Goal: Transaction & Acquisition: Purchase product/service

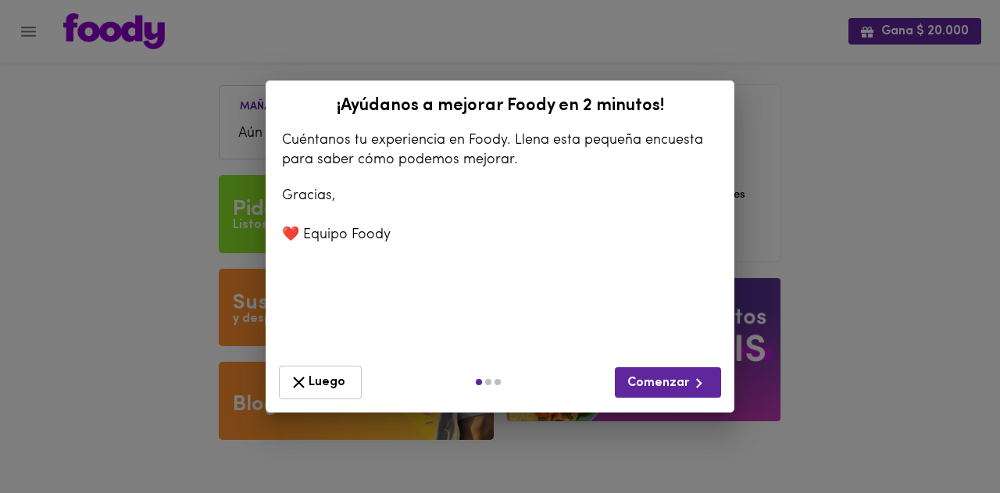
click at [320, 381] on span "Luego" at bounding box center [320, 383] width 63 height 20
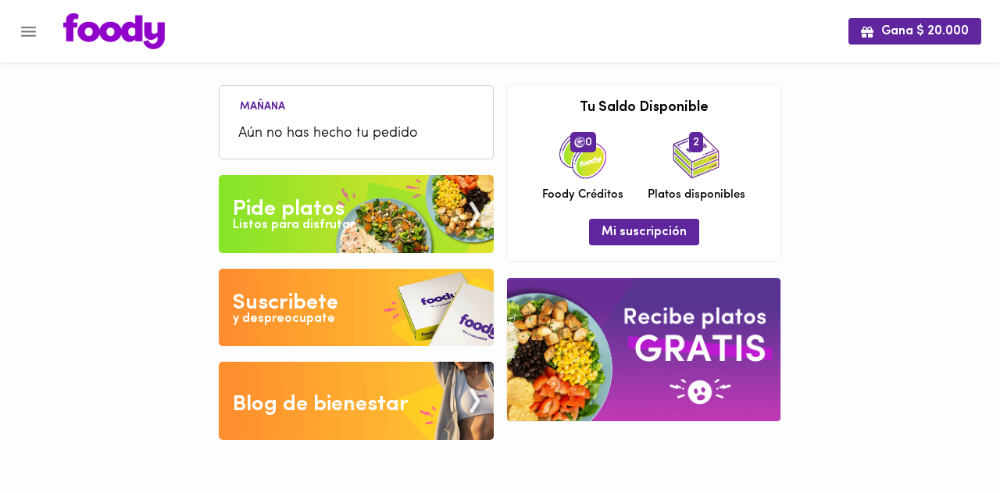
click at [299, 140] on span "Aún no has hecho tu pedido" at bounding box center [356, 133] width 236 height 21
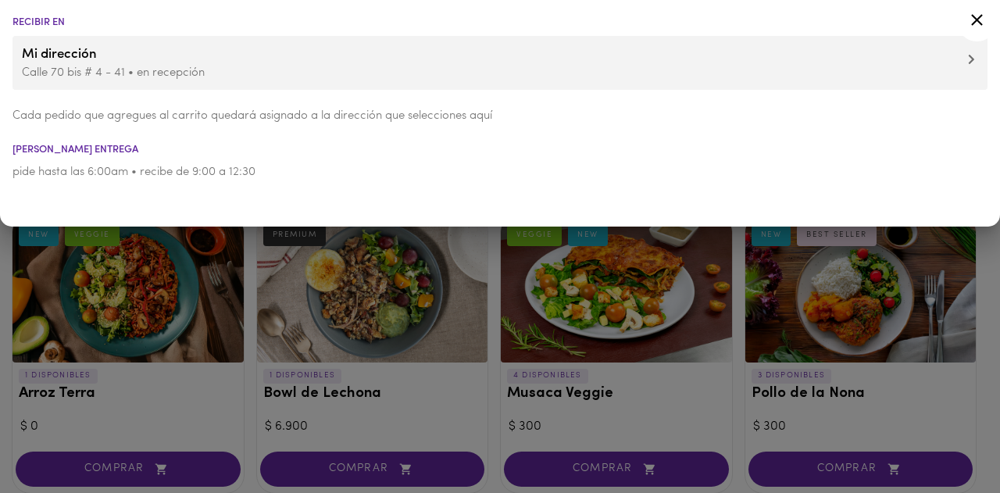
click at [408, 284] on div at bounding box center [500, 246] width 1000 height 493
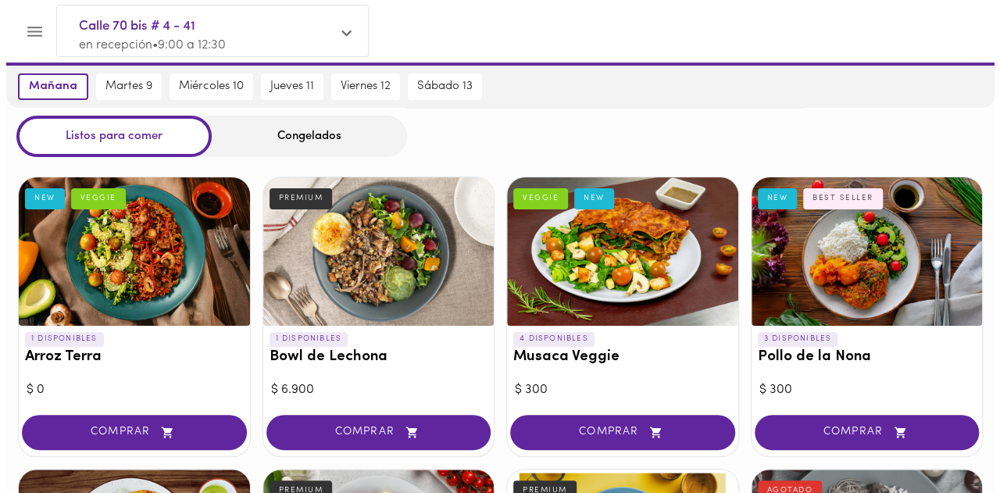
scroll to position [83, 0]
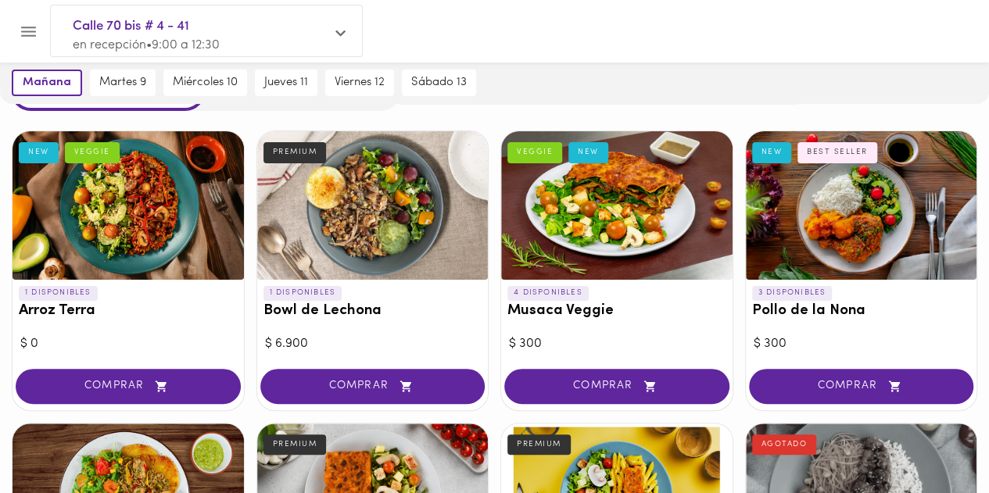
click at [825, 199] on div at bounding box center [861, 205] width 231 height 149
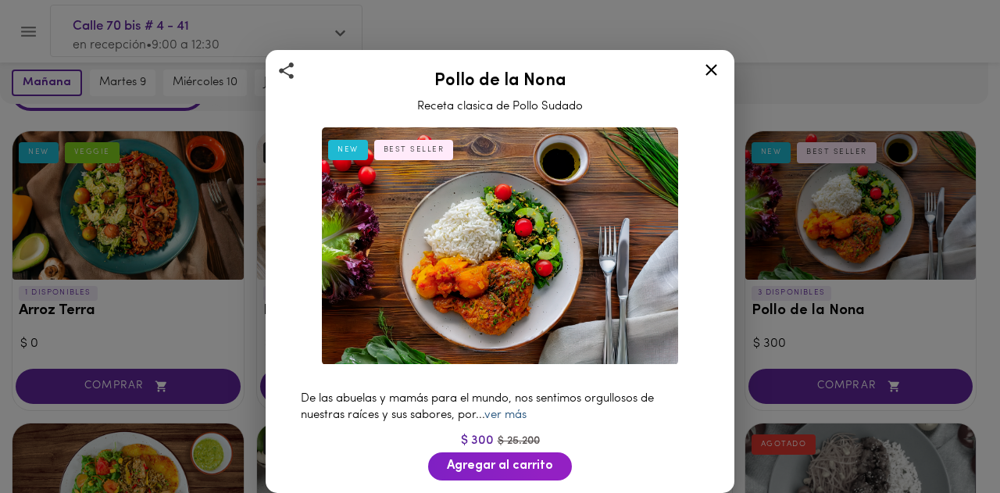
click at [514, 410] on link "ver más" at bounding box center [506, 416] width 42 height 12
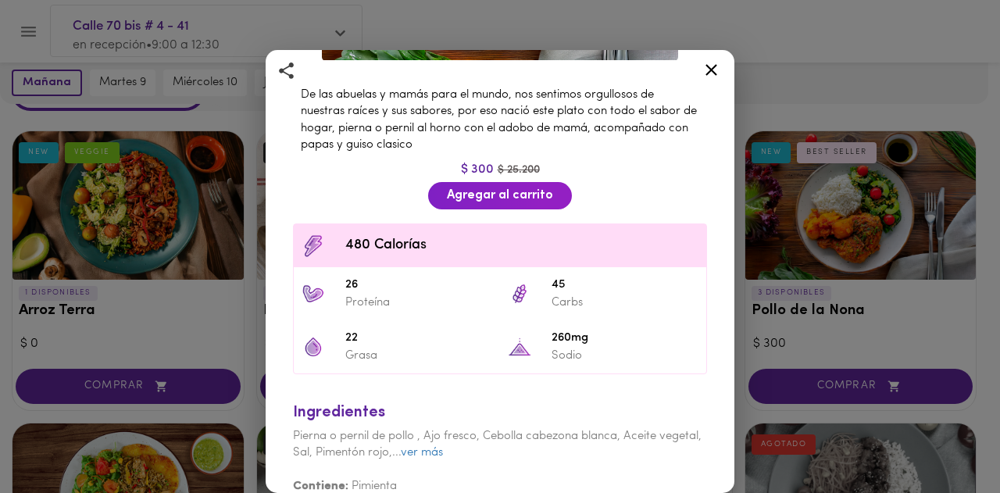
scroll to position [313, 0]
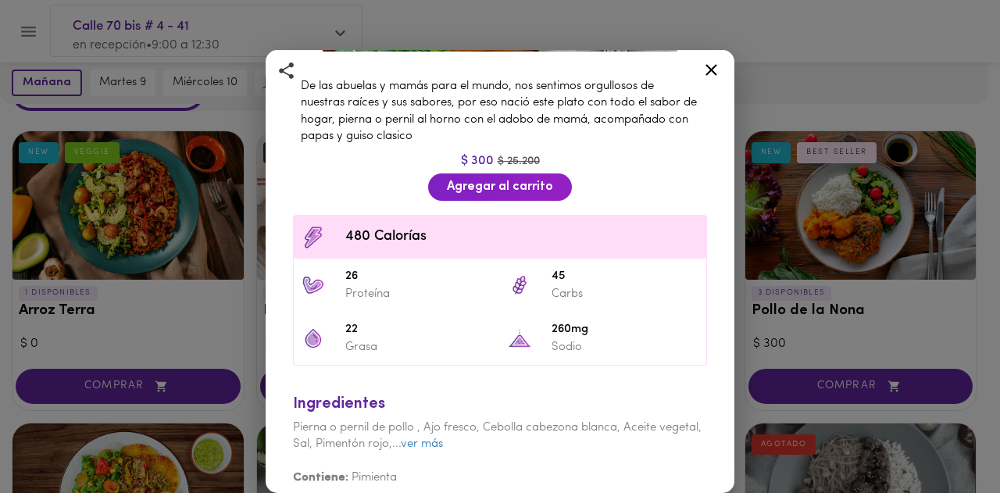
click at [706, 78] on icon at bounding box center [712, 70] width 20 height 20
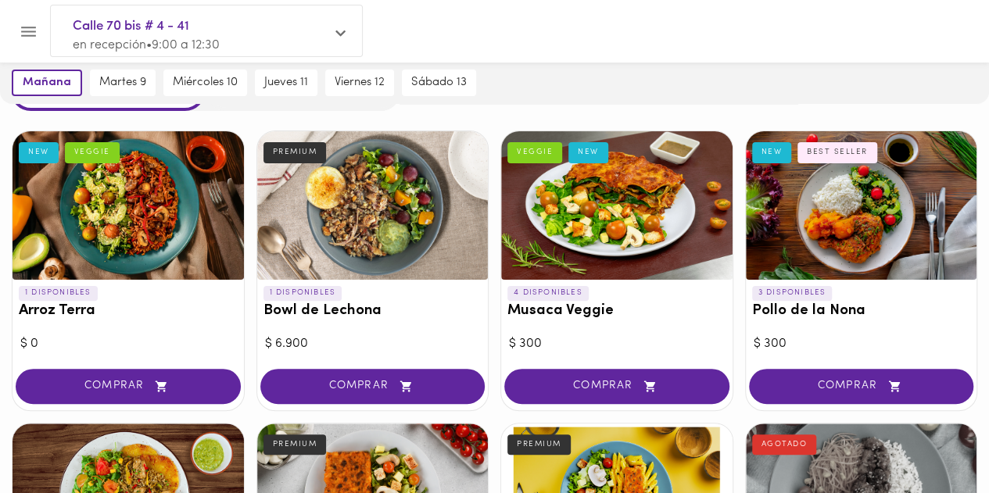
click at [594, 196] on div at bounding box center [616, 205] width 231 height 149
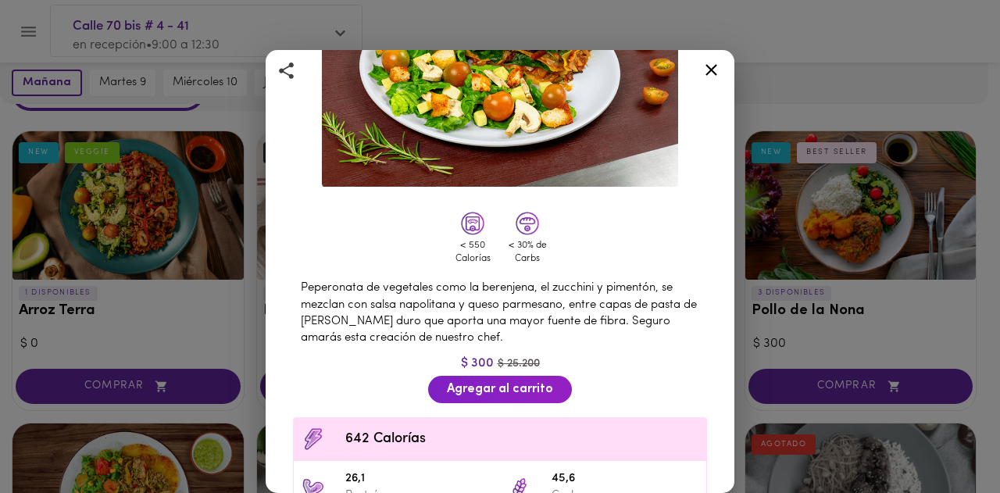
scroll to position [249, 0]
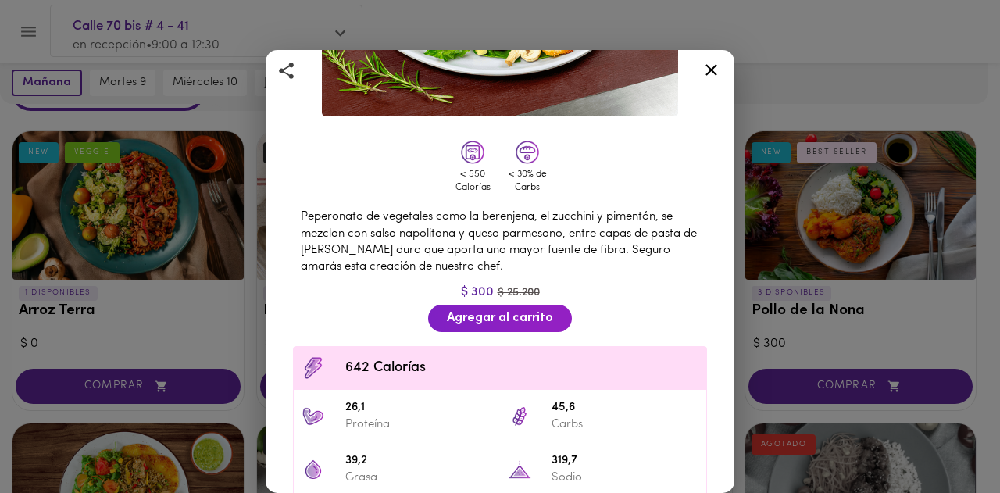
click at [711, 68] on icon at bounding box center [712, 70] width 12 height 12
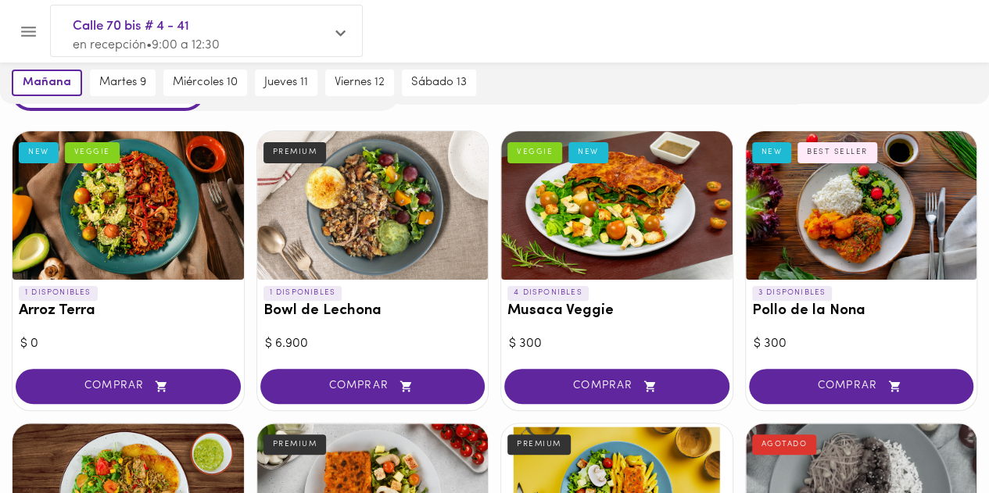
click at [785, 185] on div at bounding box center [861, 205] width 231 height 149
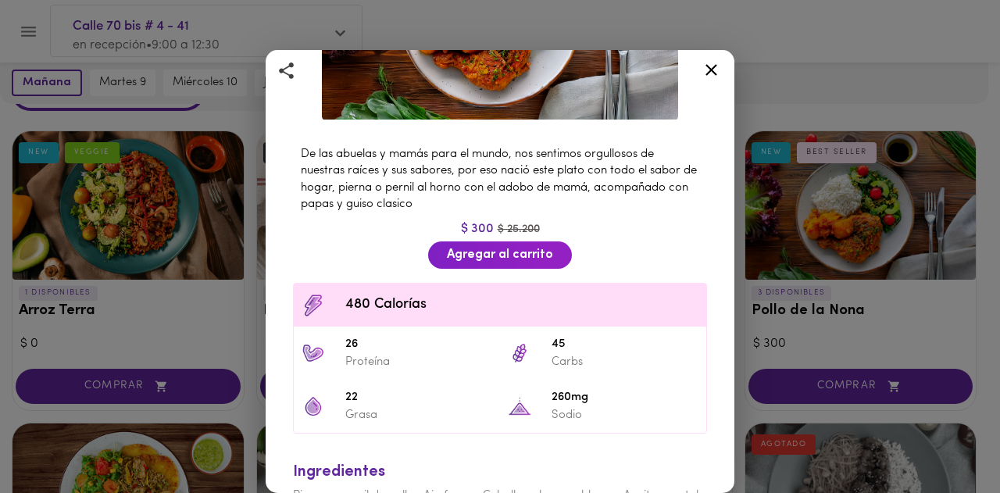
scroll to position [292, 0]
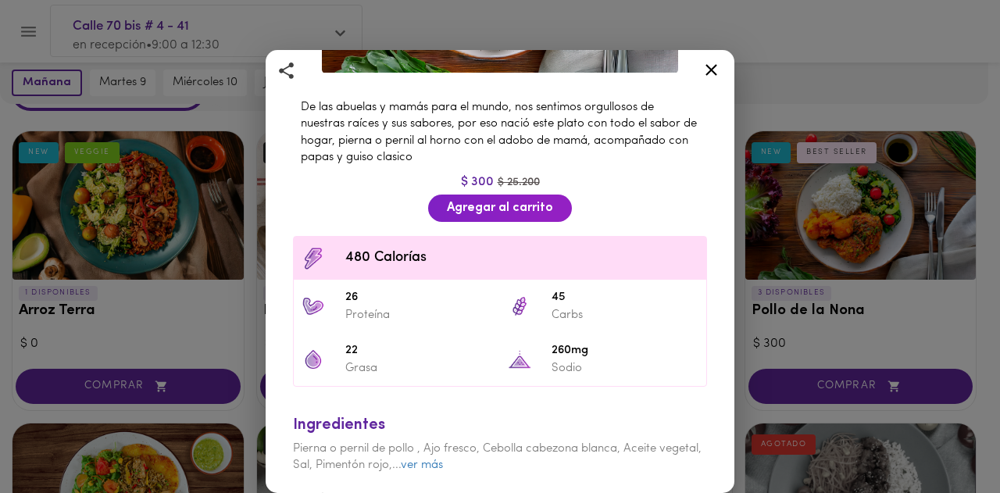
click at [708, 68] on icon at bounding box center [712, 70] width 20 height 20
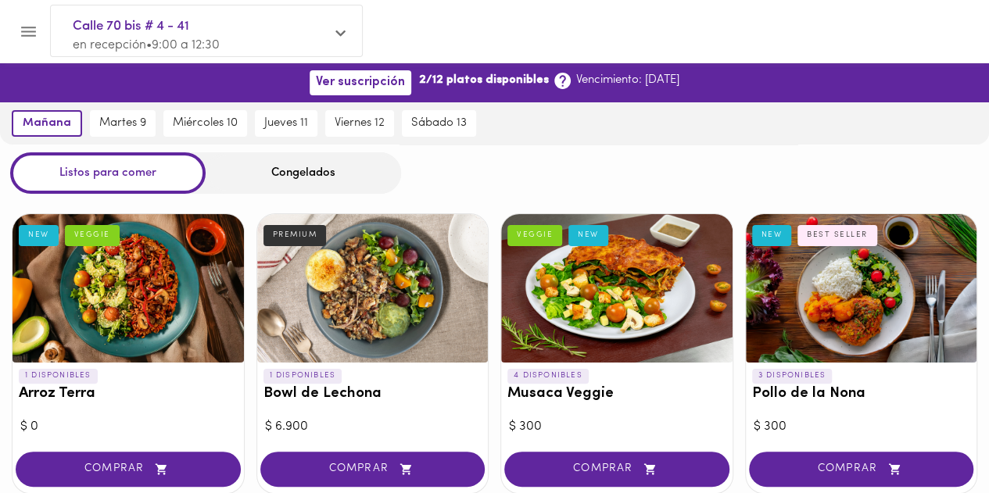
click at [605, 296] on div at bounding box center [616, 288] width 231 height 149
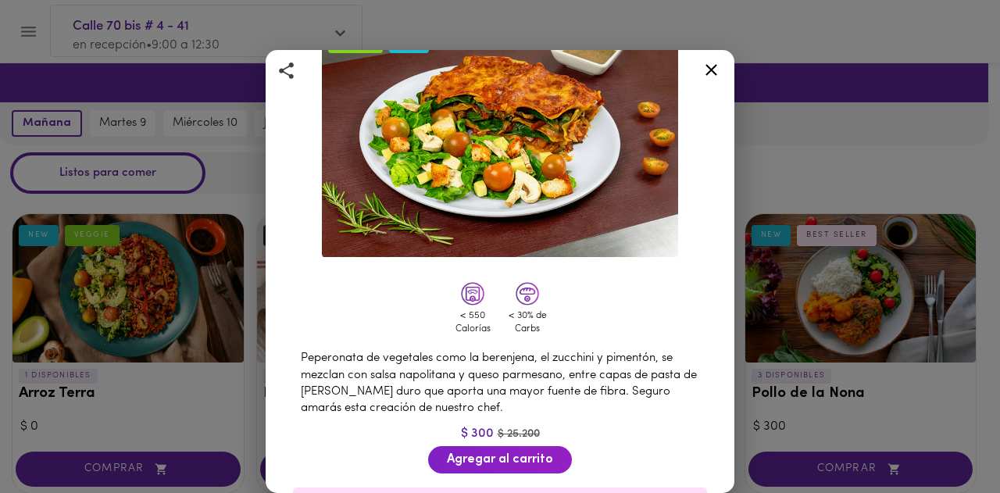
scroll to position [402, 0]
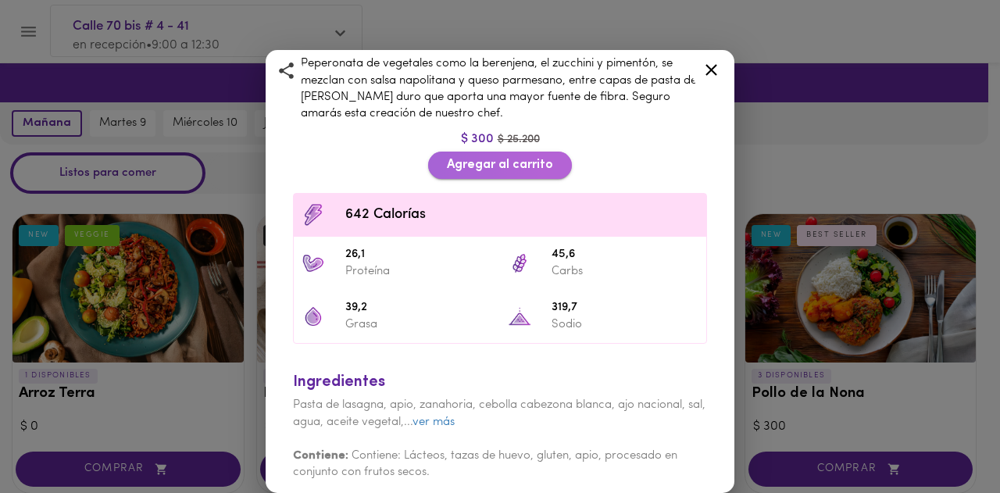
click at [517, 158] on span "Agregar al carrito" at bounding box center [500, 165] width 106 height 15
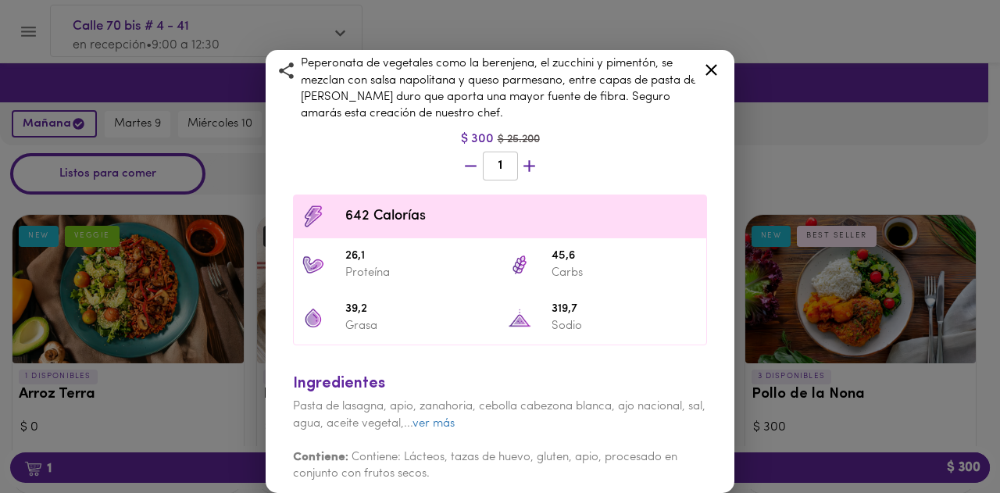
scroll to position [403, 0]
click at [707, 73] on icon at bounding box center [712, 70] width 20 height 20
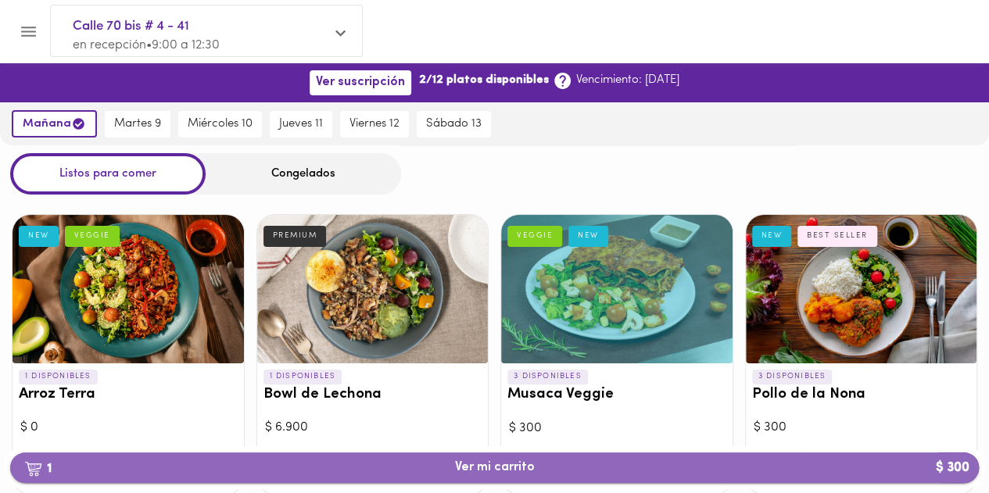
click at [510, 460] on span "1 Ver mi carrito $ 300" at bounding box center [495, 467] width 80 height 15
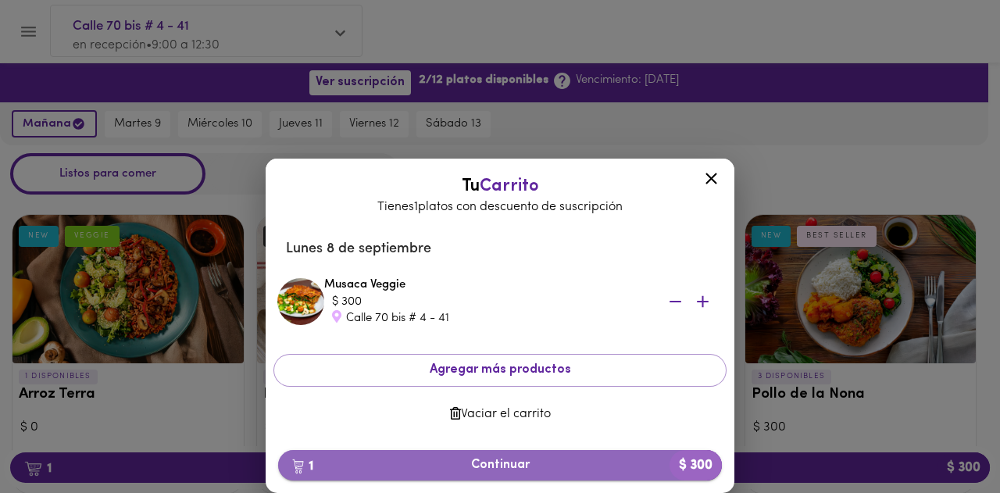
click at [504, 471] on span "1 Continuar $ 300" at bounding box center [500, 465] width 419 height 15
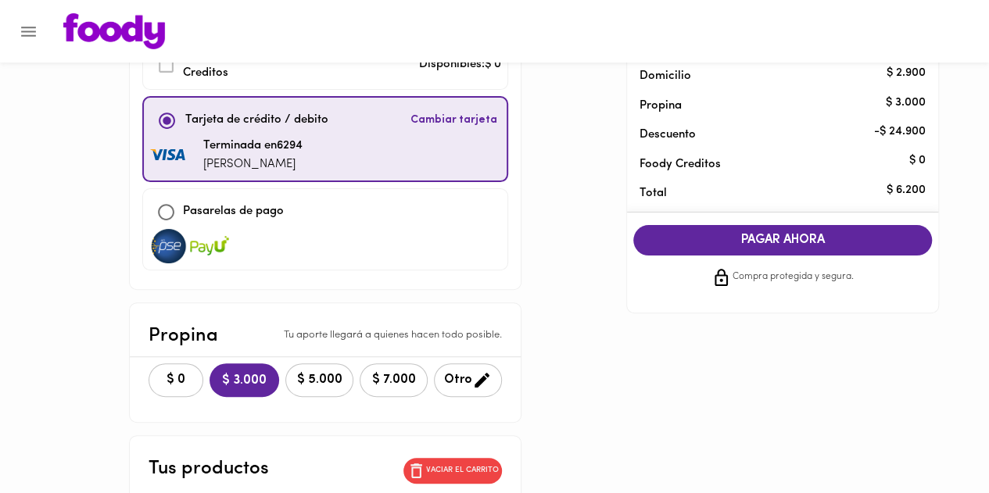
scroll to position [166, 0]
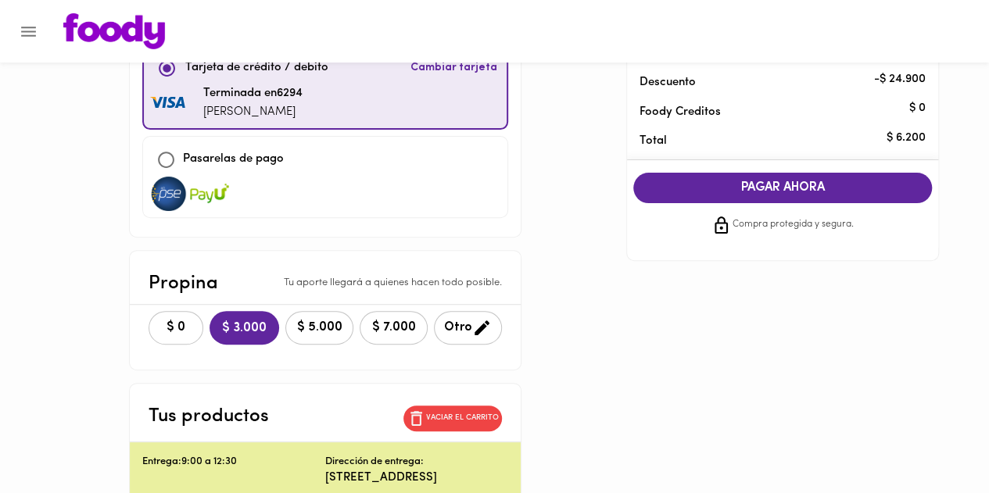
click at [180, 335] on button "$ 0" at bounding box center [176, 328] width 55 height 34
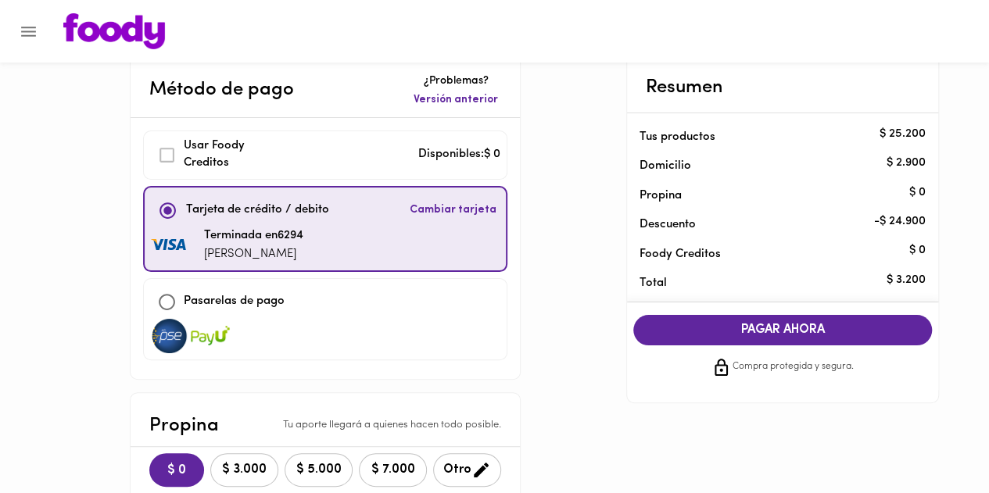
scroll to position [27, 0]
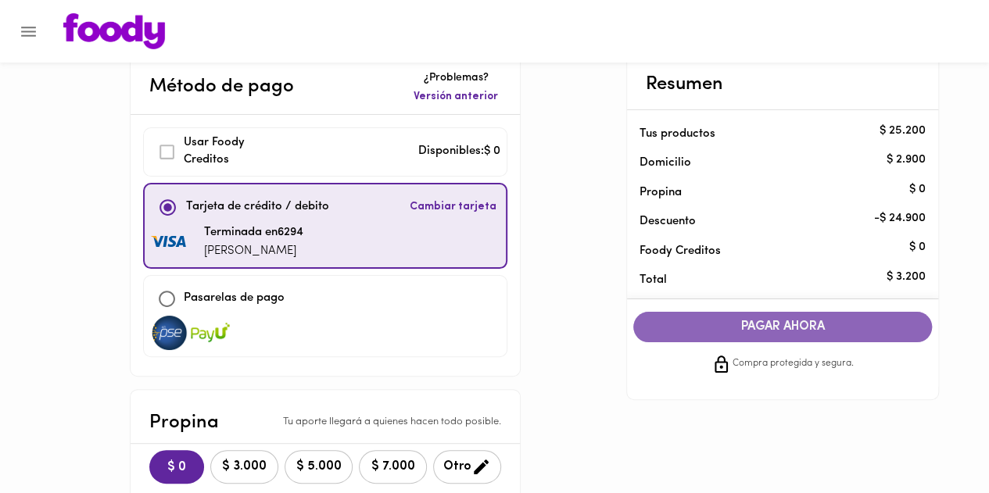
click at [813, 329] on span "PAGAR AHORA" at bounding box center [782, 327] width 267 height 15
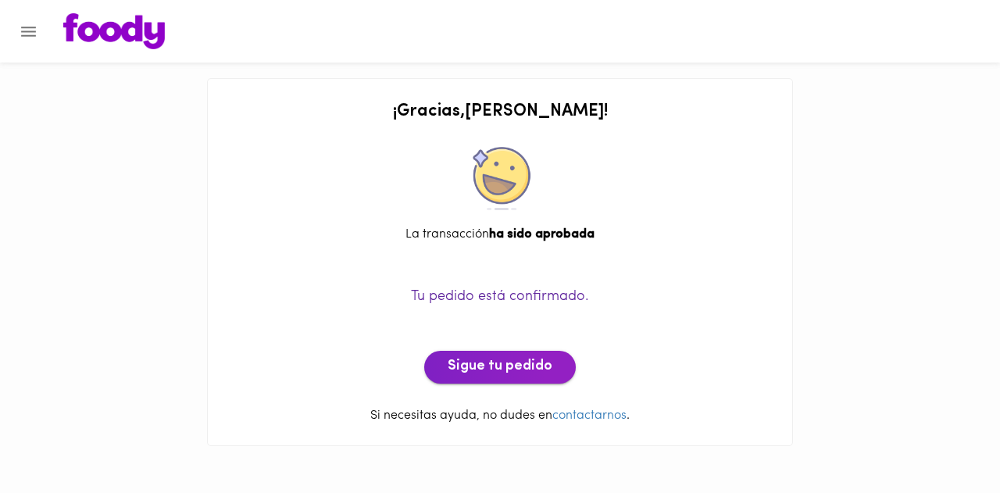
click at [510, 361] on span "Sigue tu pedido" at bounding box center [500, 367] width 105 height 17
